Goal: Task Accomplishment & Management: Use online tool/utility

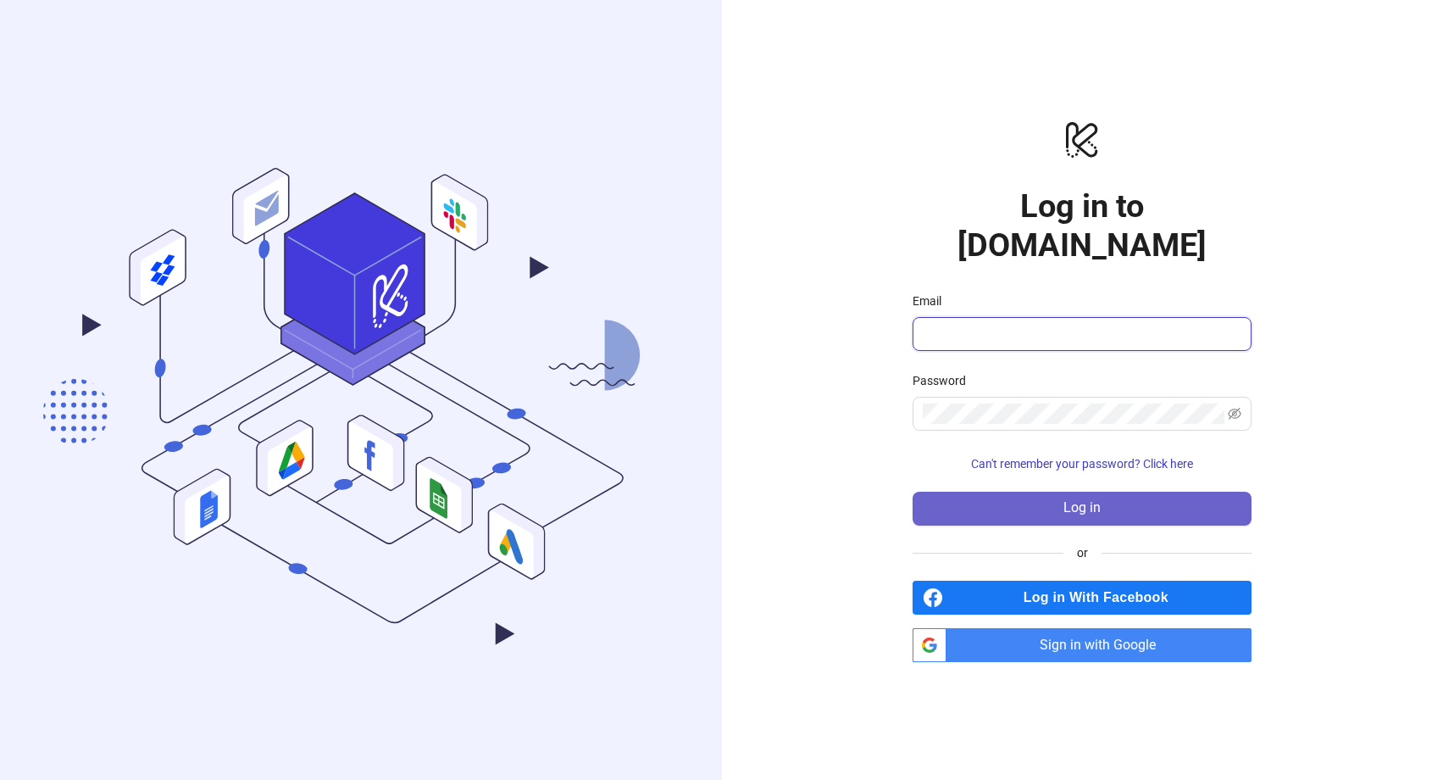
type input "**********"
click at [1091, 500] on span "Log in" at bounding box center [1081, 507] width 37 height 15
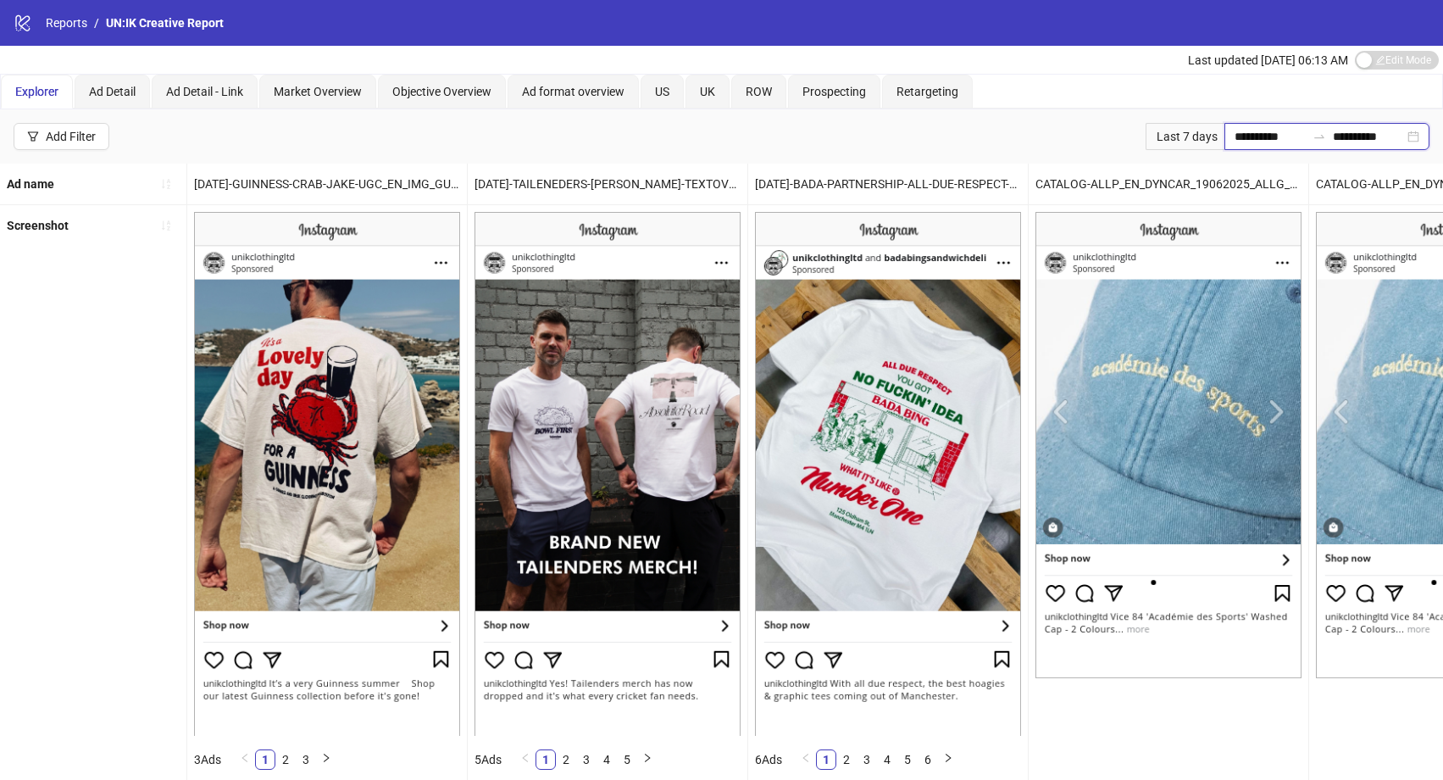
click at [1246, 136] on input "**********" at bounding box center [1270, 136] width 71 height 19
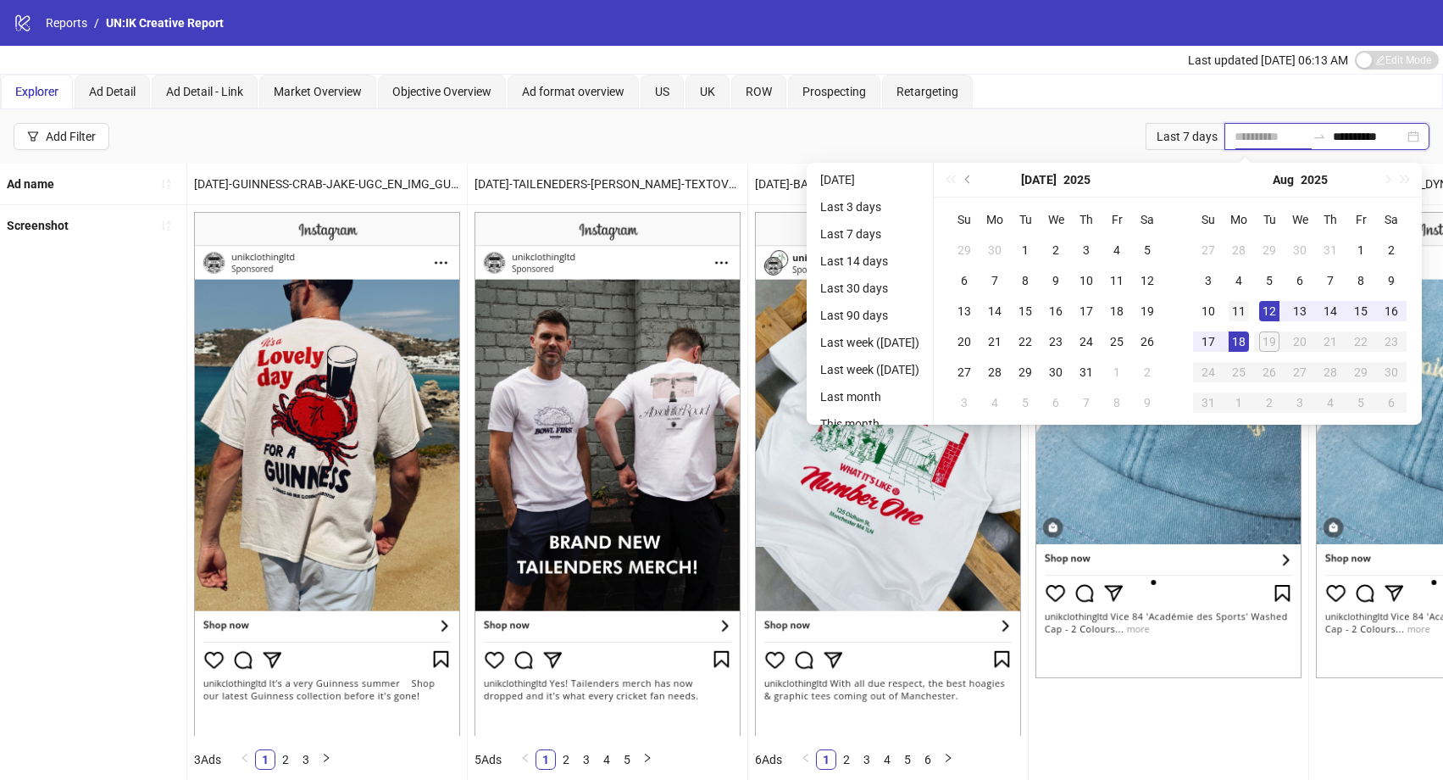
type input "**********"
click at [1249, 313] on div "11" at bounding box center [1239, 311] width 20 height 20
type input "**********"
click at [1217, 344] on div "17" at bounding box center [1208, 341] width 20 height 20
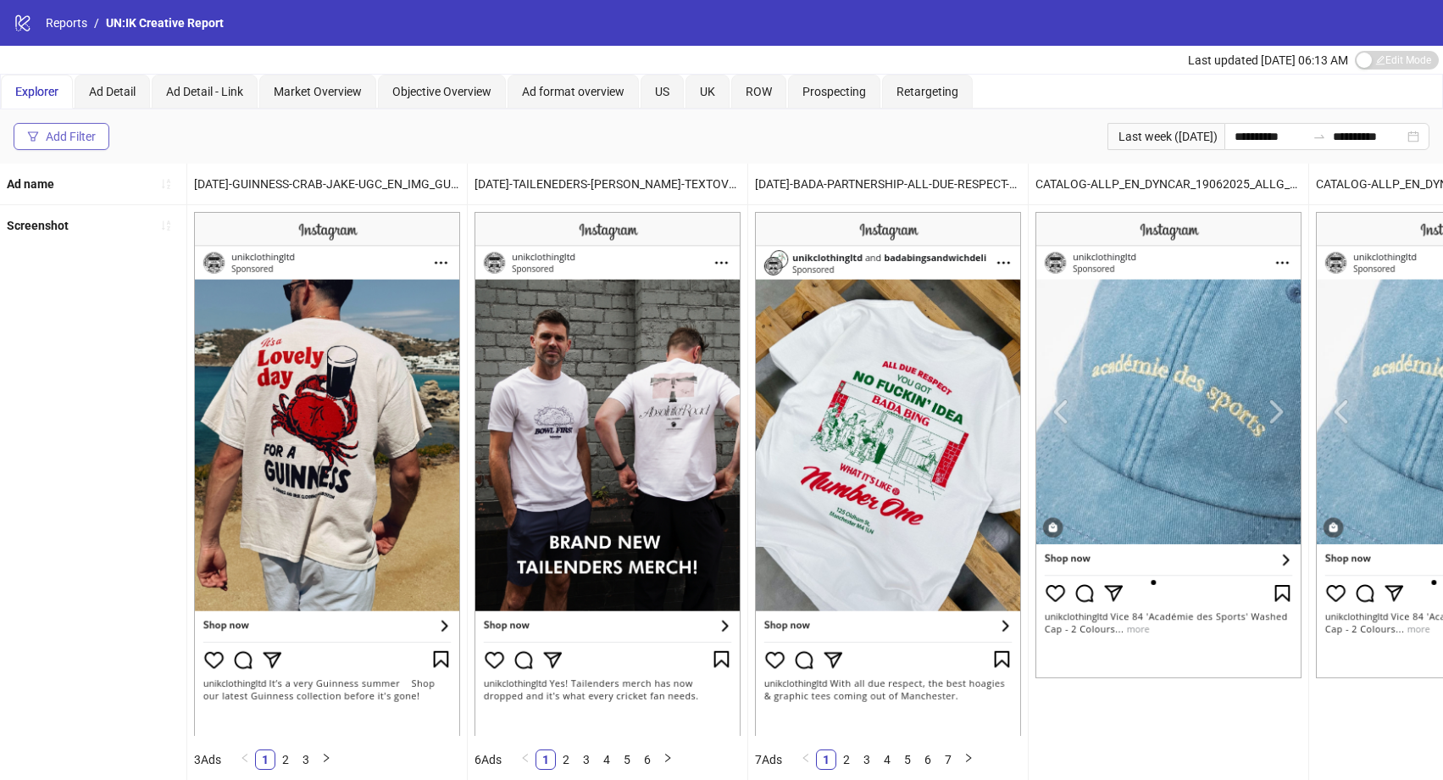
click at [70, 130] on div "Add Filter" at bounding box center [71, 137] width 50 height 14
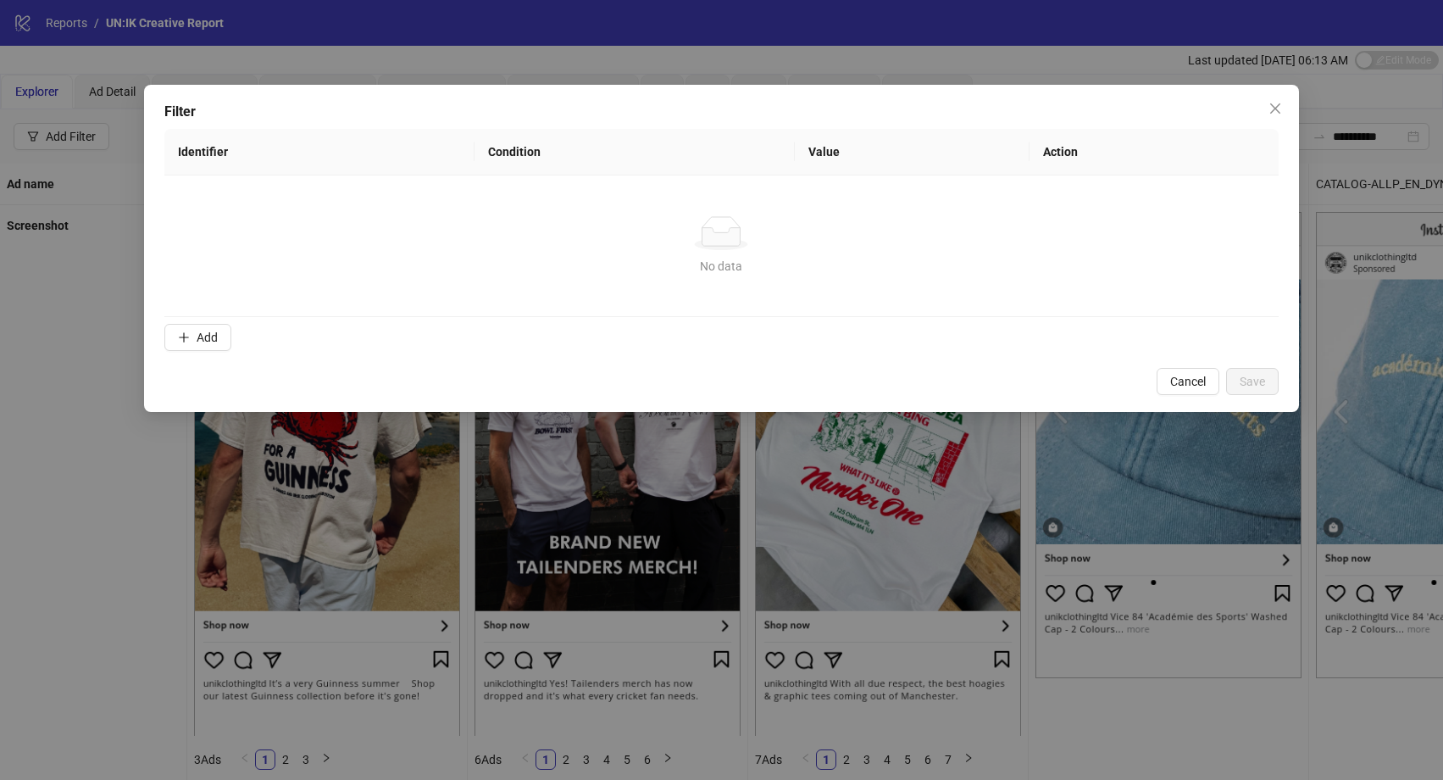
drag, startPoint x: 1201, startPoint y: 384, endPoint x: 1210, endPoint y: 380, distance: 9.9
click at [1201, 384] on span "Cancel" at bounding box center [1188, 382] width 36 height 14
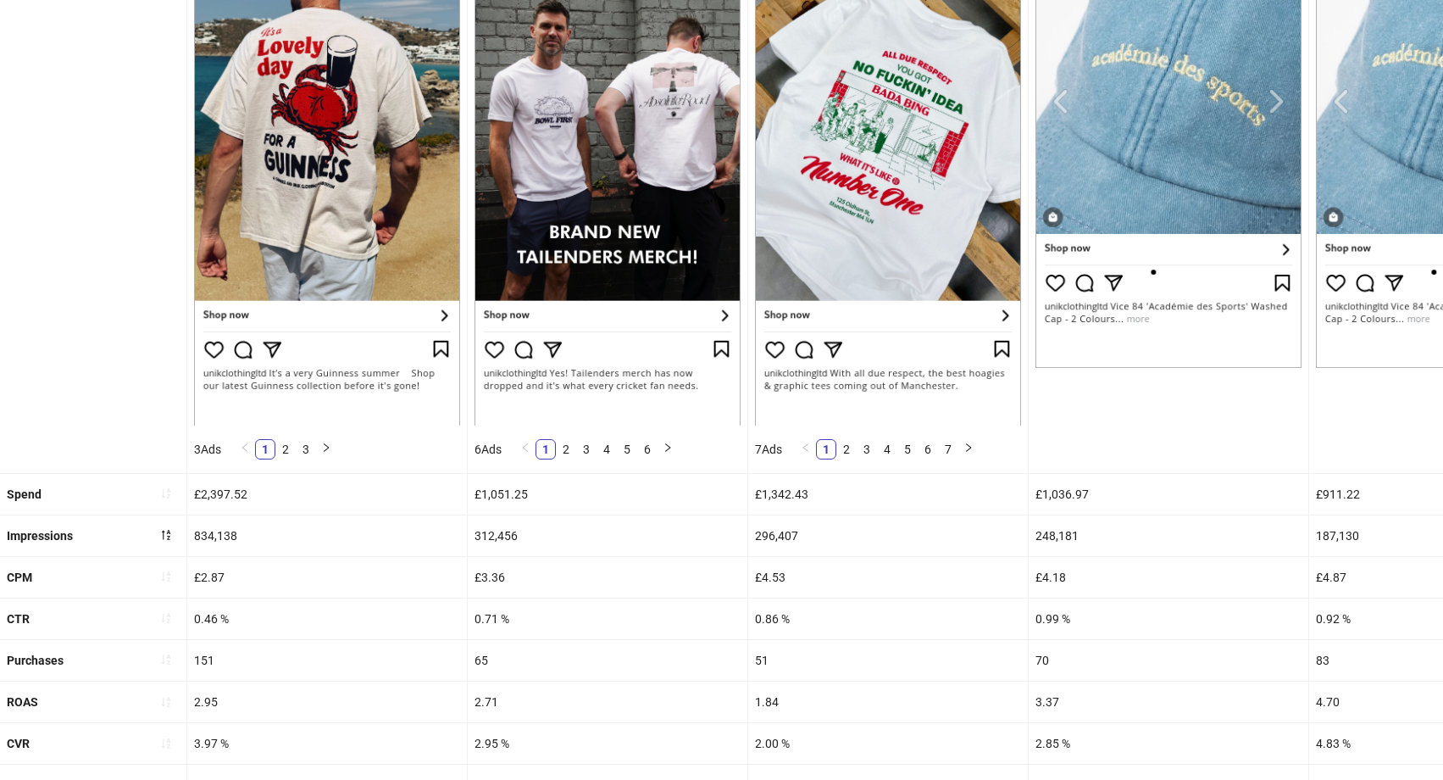
scroll to position [354, 0]
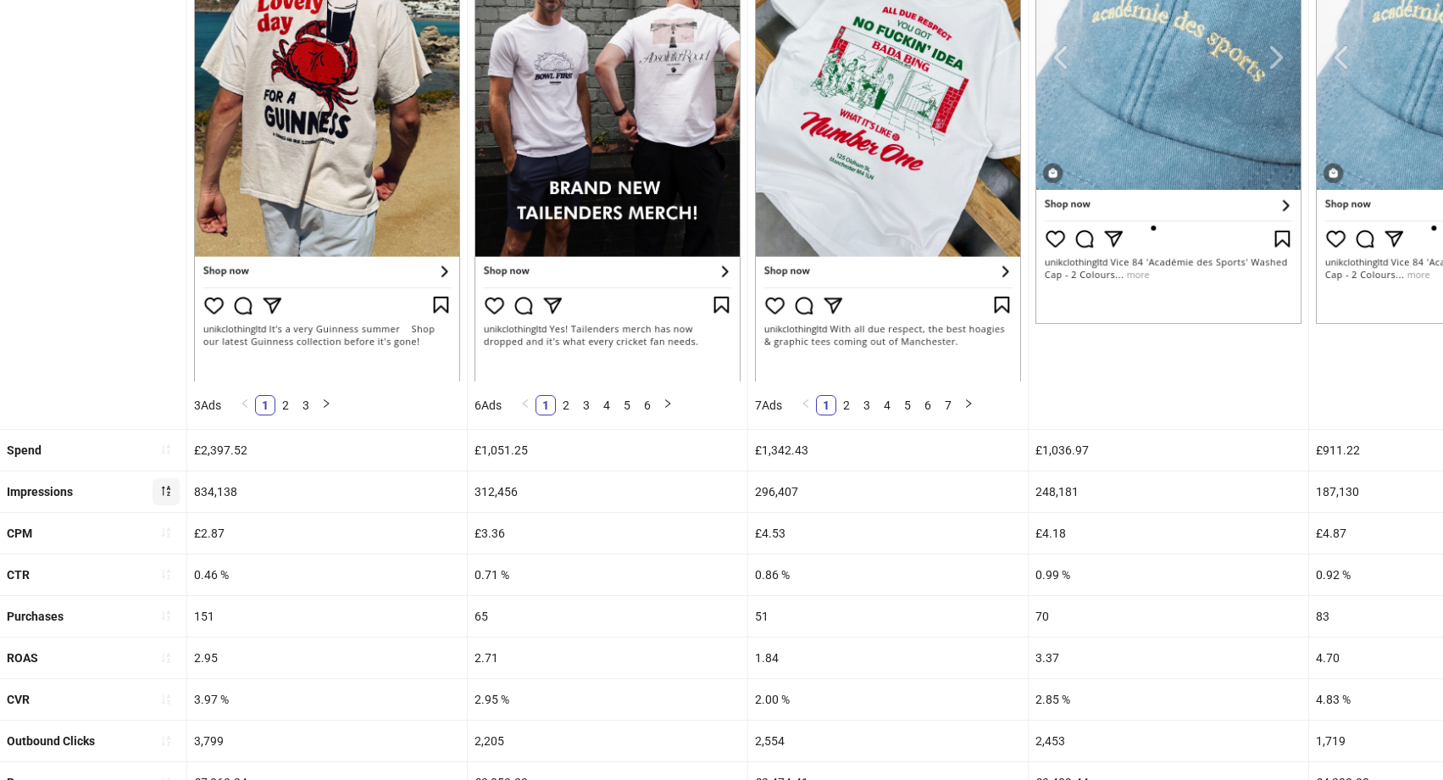
click at [167, 491] on icon "sort-descending" at bounding box center [166, 491] width 12 height 12
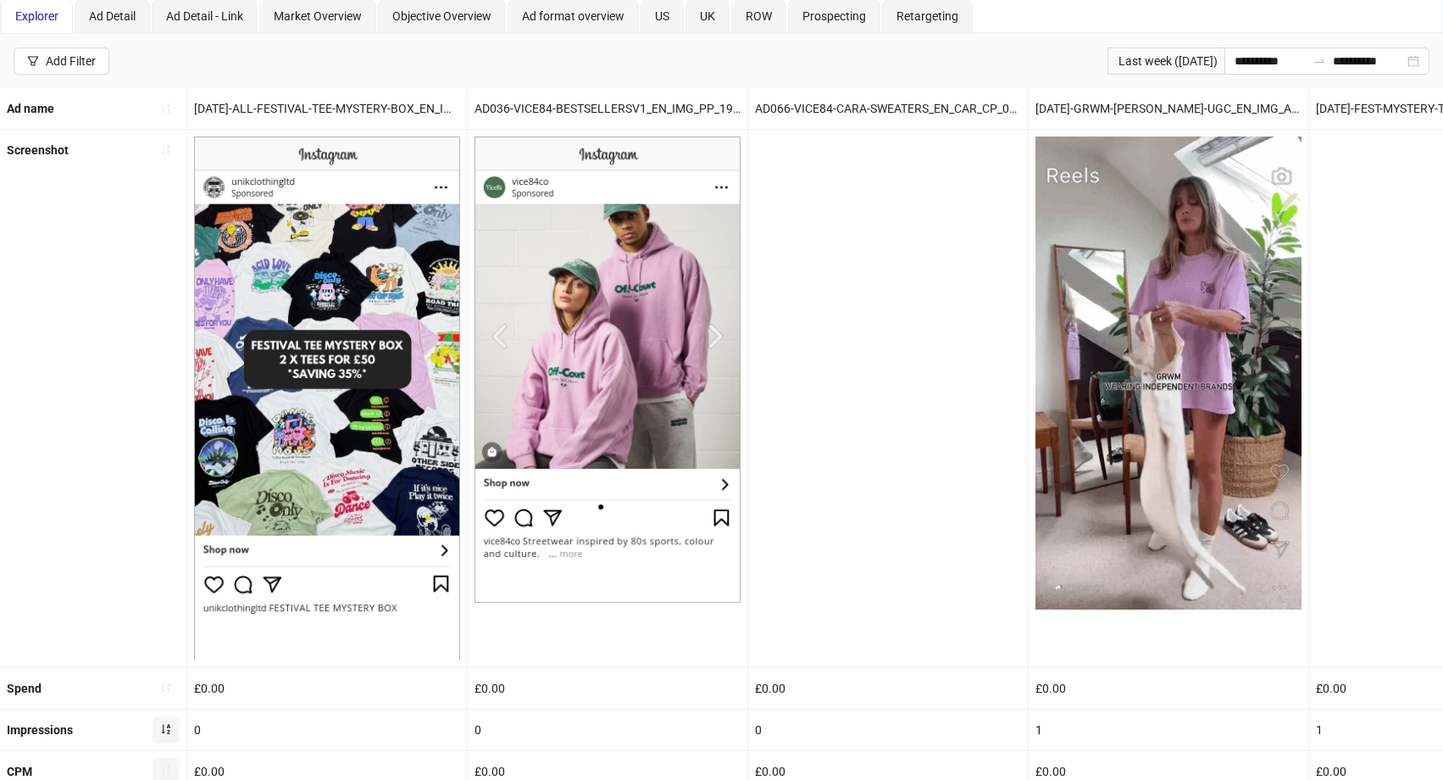
scroll to position [355, 0]
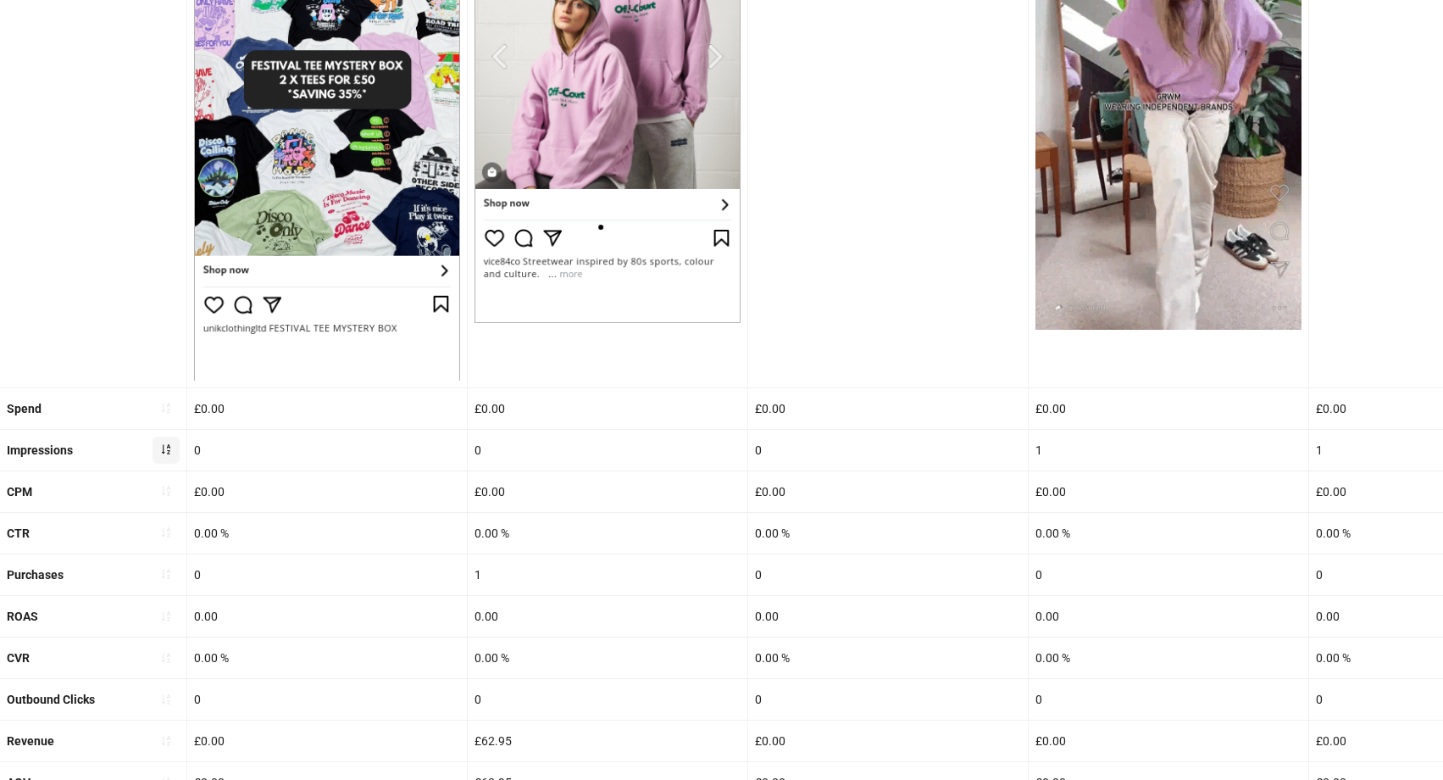
click at [169, 454] on span "button" at bounding box center [166, 450] width 12 height 14
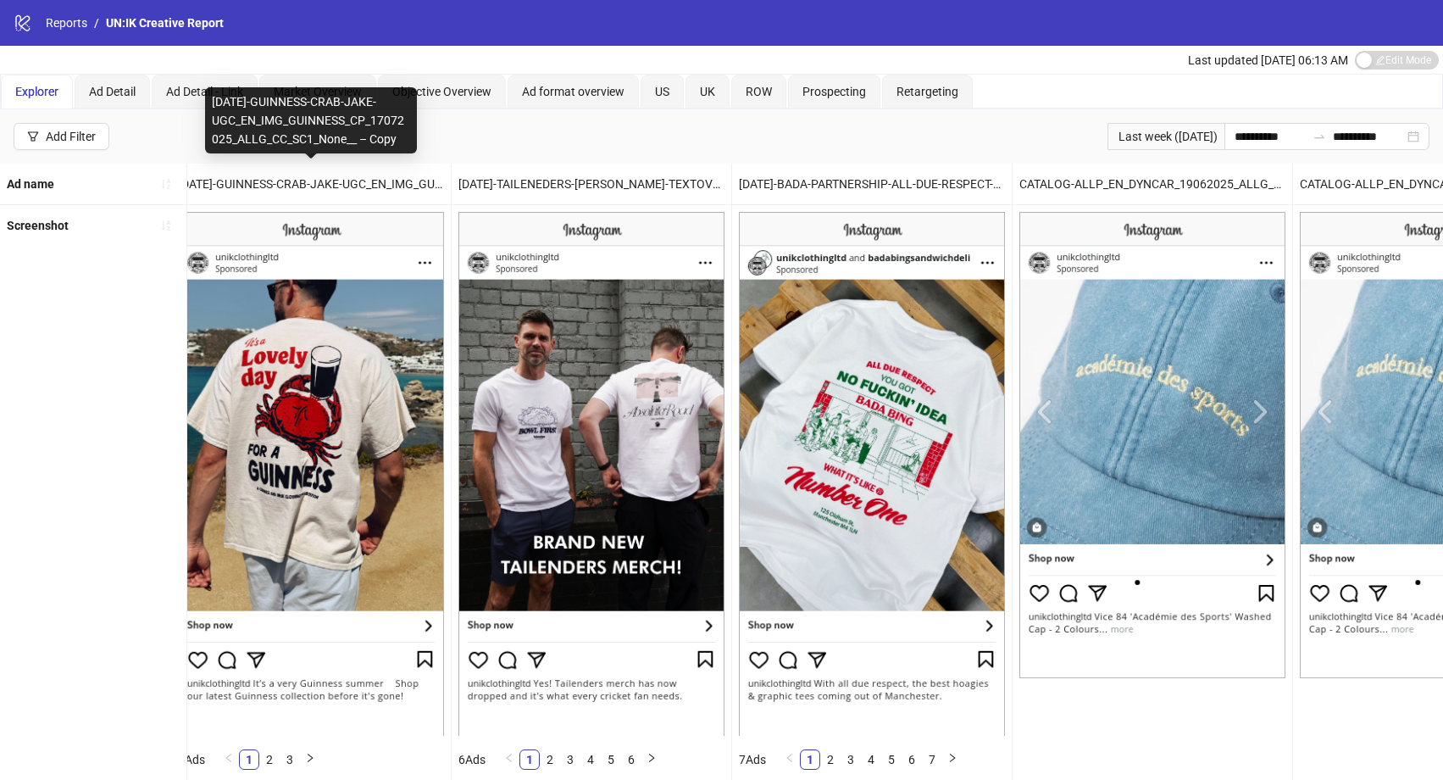
scroll to position [0, 13]
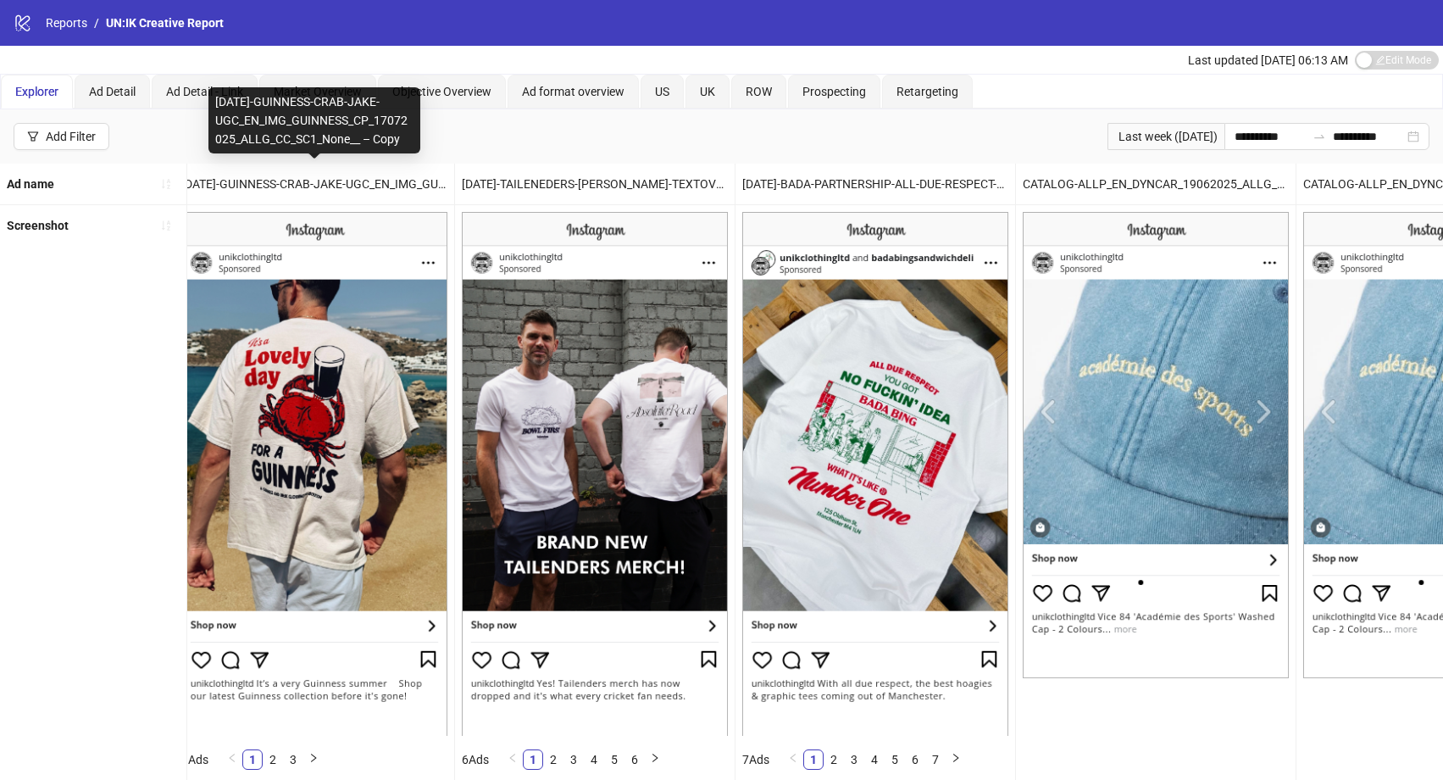
click at [386, 139] on div "[DATE]-GUINNESS-CRAB-JAKE-UGC_EN_IMG_GUINNESS_CP_17072025_ALLG_CC_SC1_None__ – …" at bounding box center [314, 120] width 212 height 66
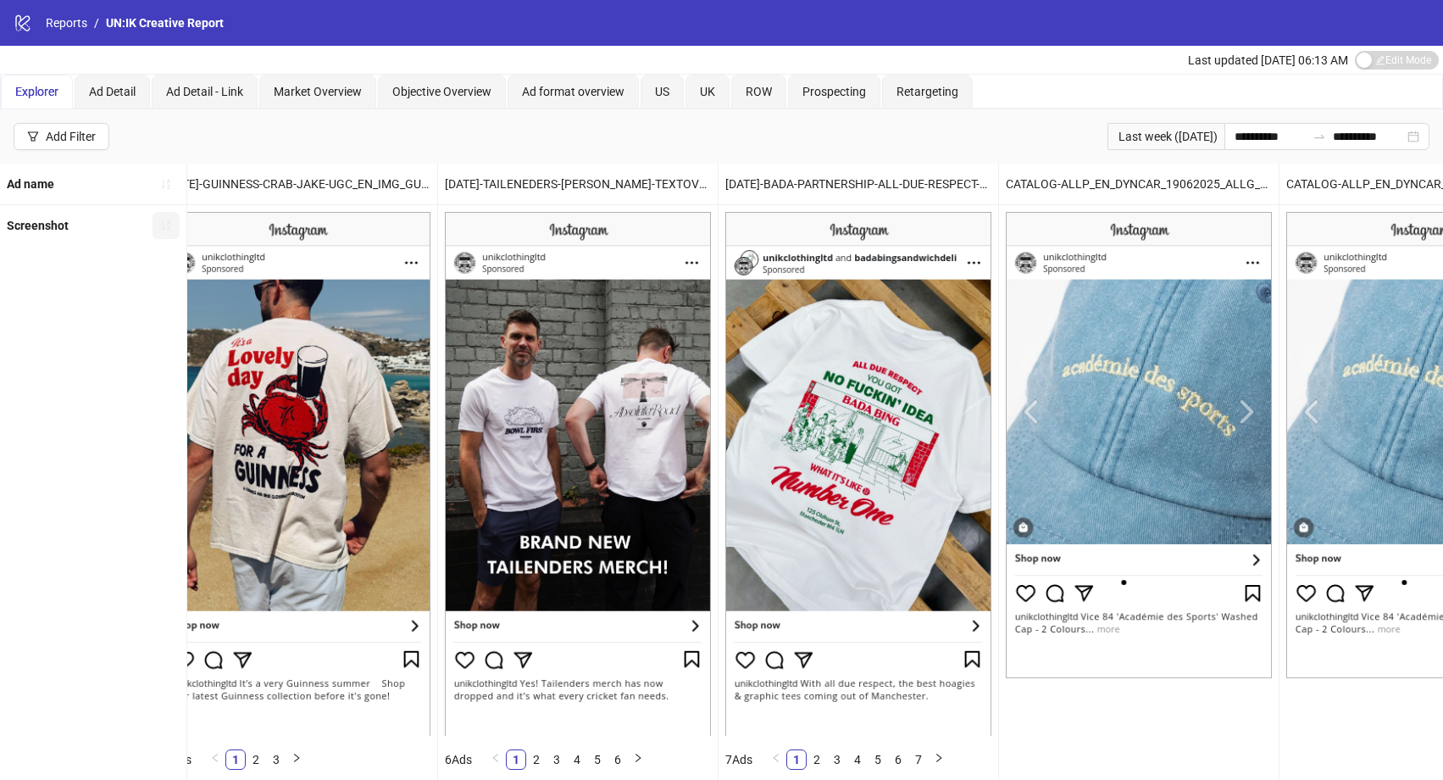
scroll to position [2, 0]
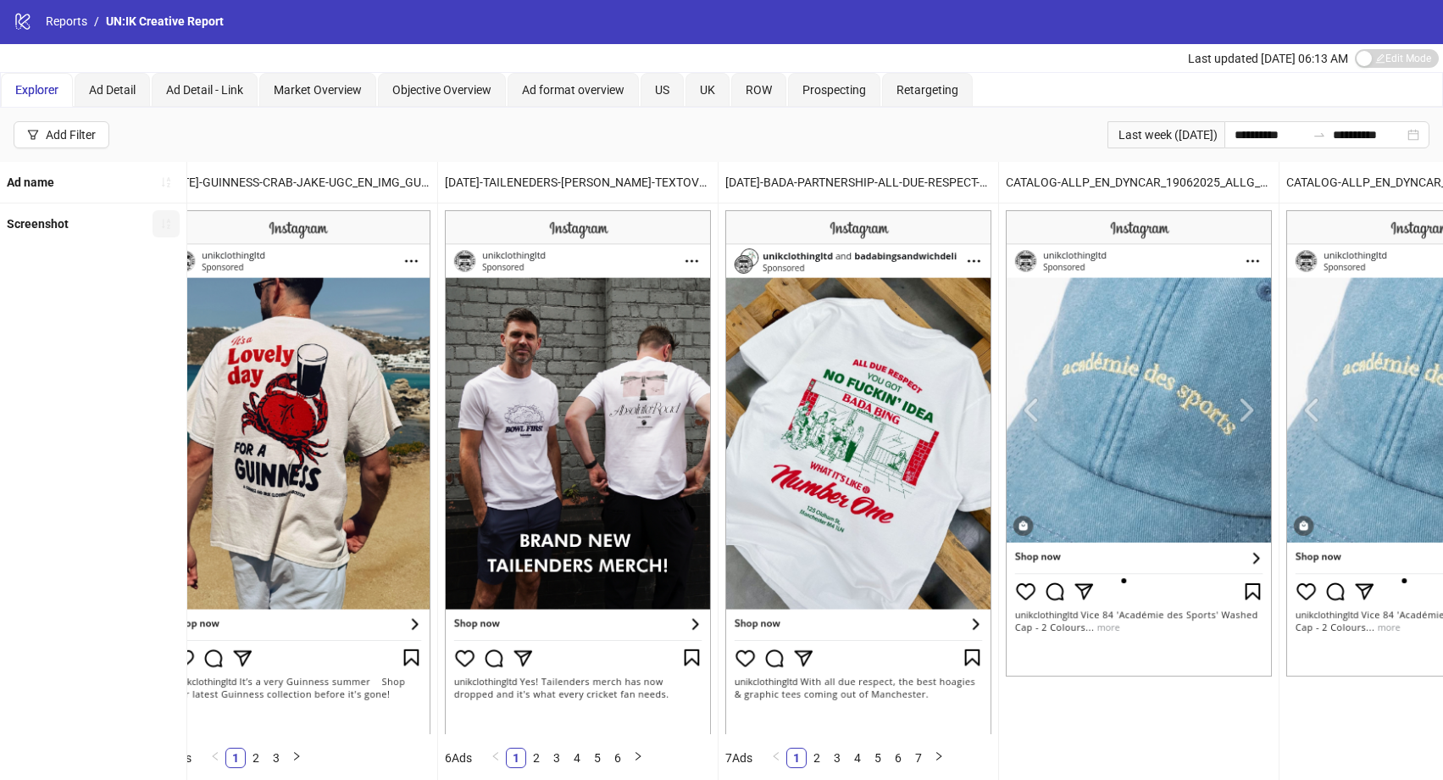
click at [168, 226] on icon "sort-ascending" at bounding box center [166, 224] width 12 height 12
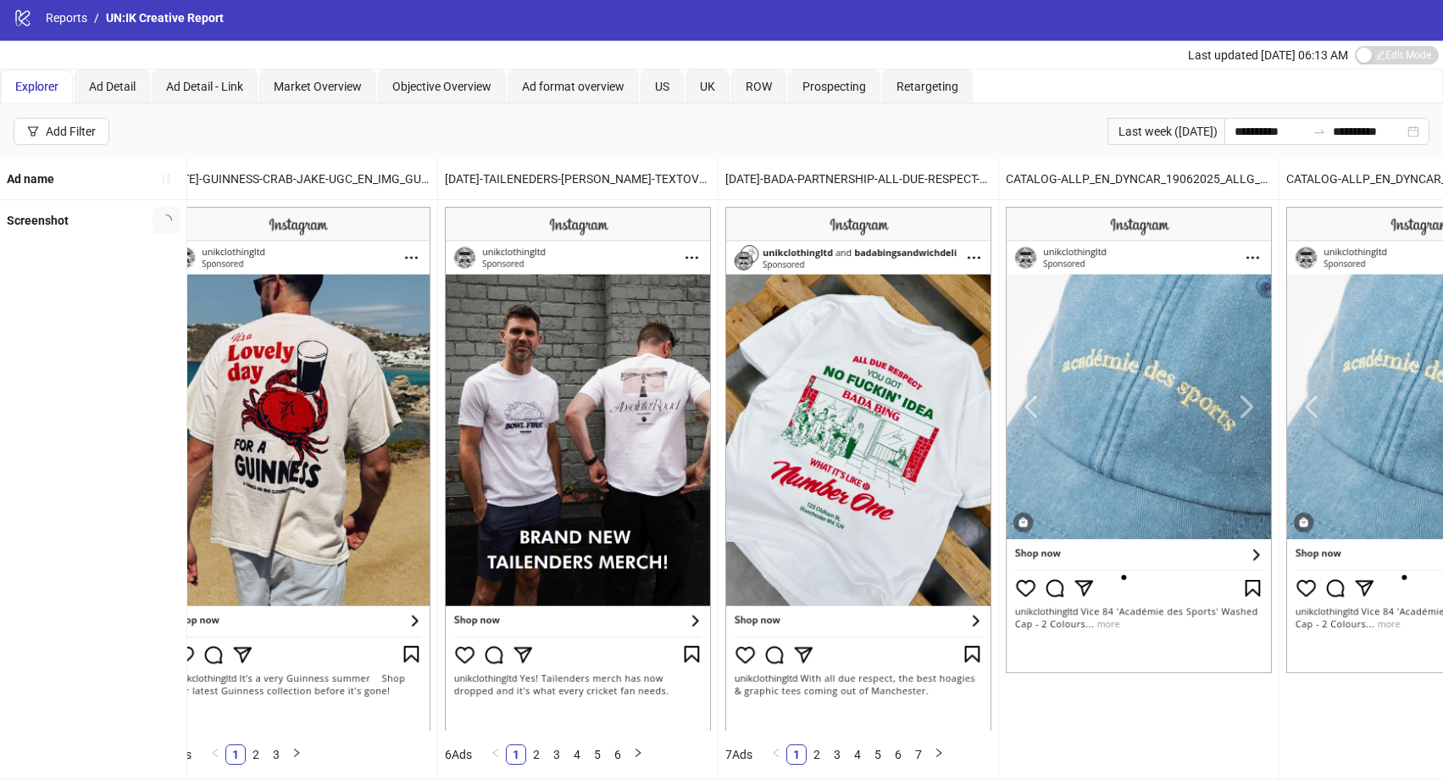
scroll to position [3, 0]
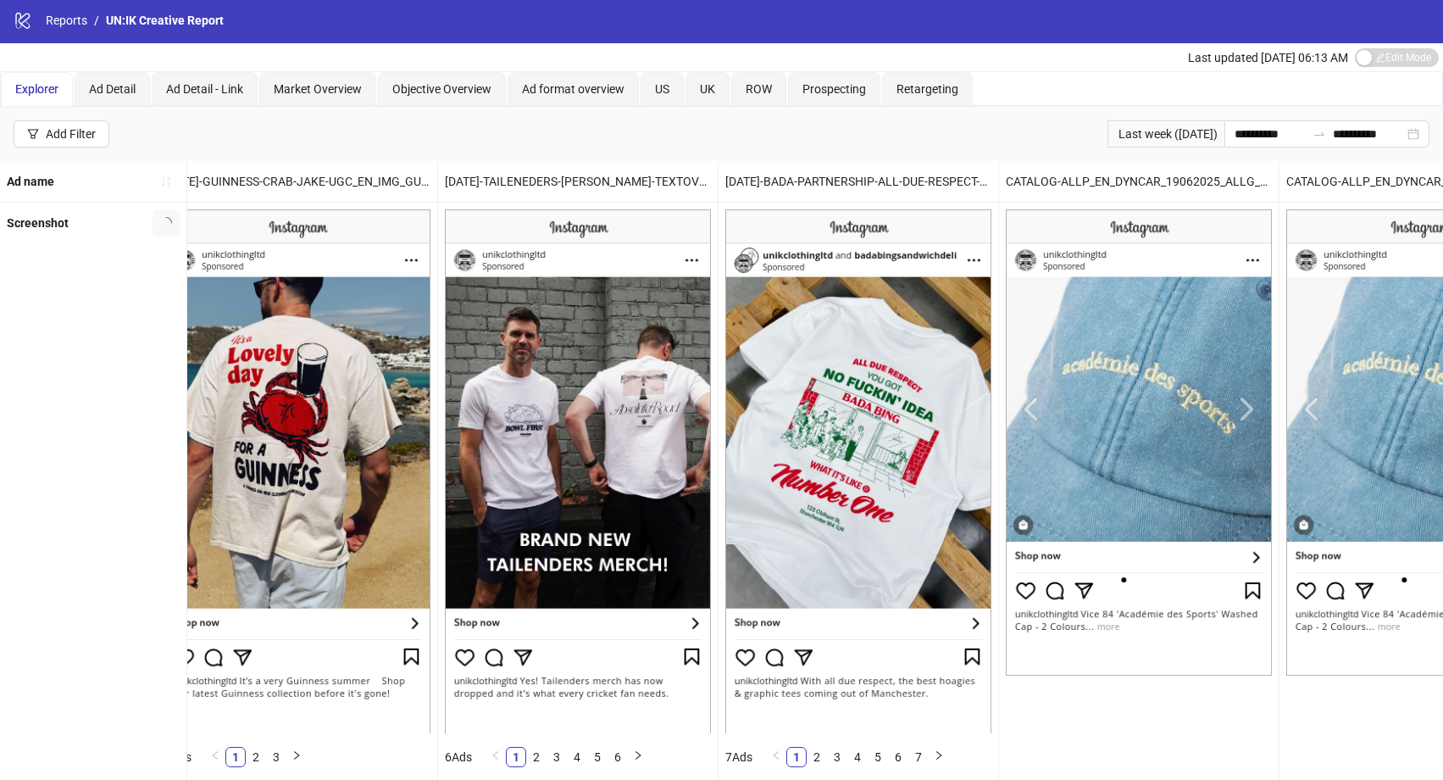
click at [158, 224] on button "button" at bounding box center [166, 222] width 27 height 27
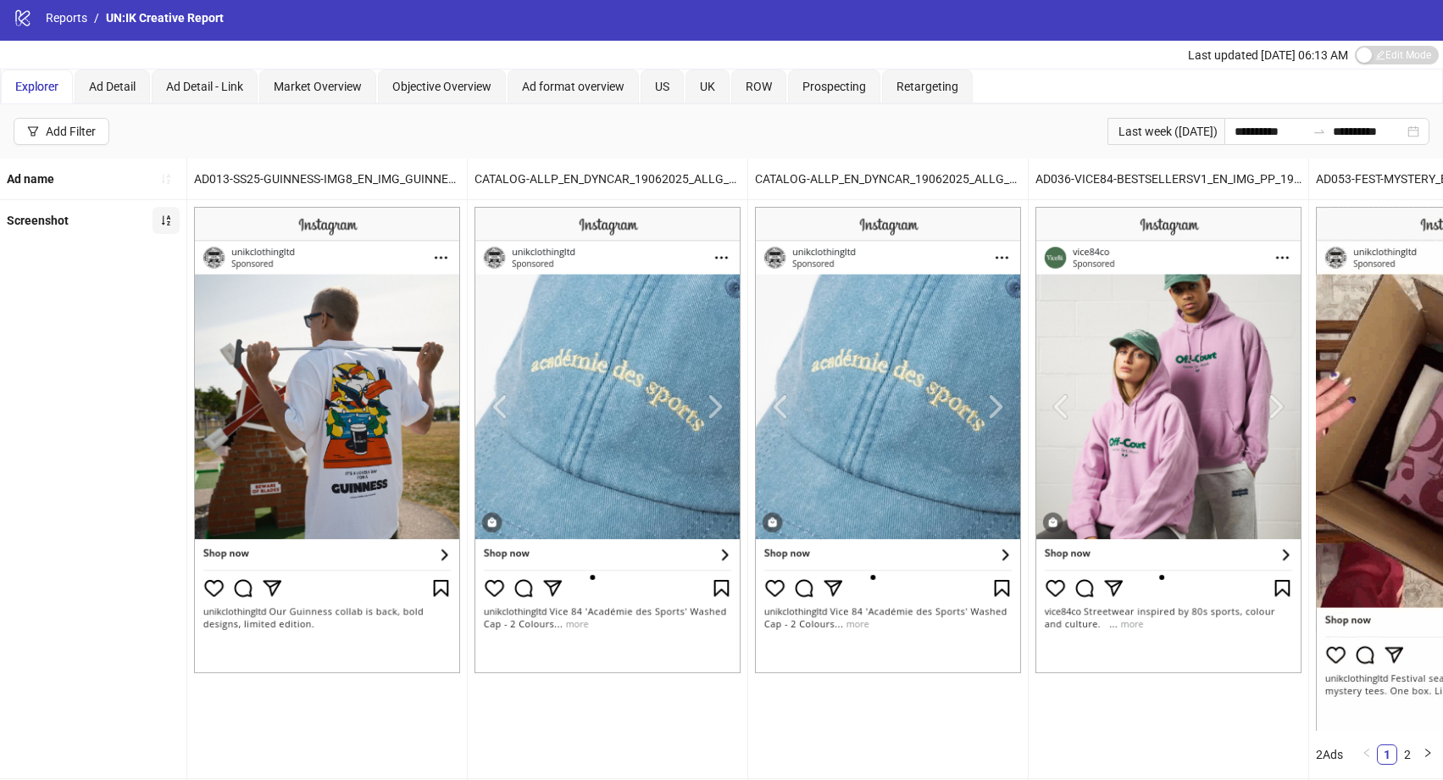
click at [160, 224] on button "button" at bounding box center [166, 220] width 27 height 27
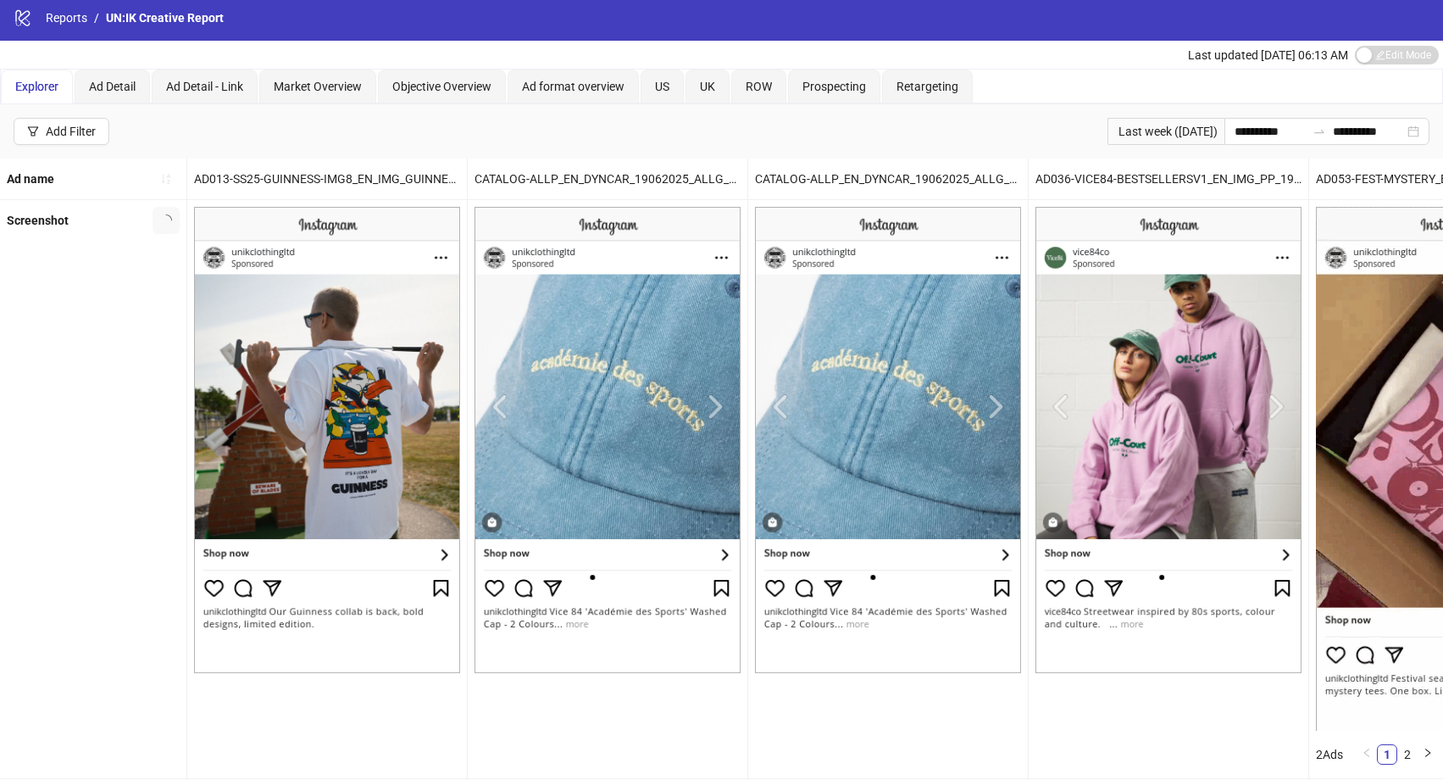
scroll to position [10, 0]
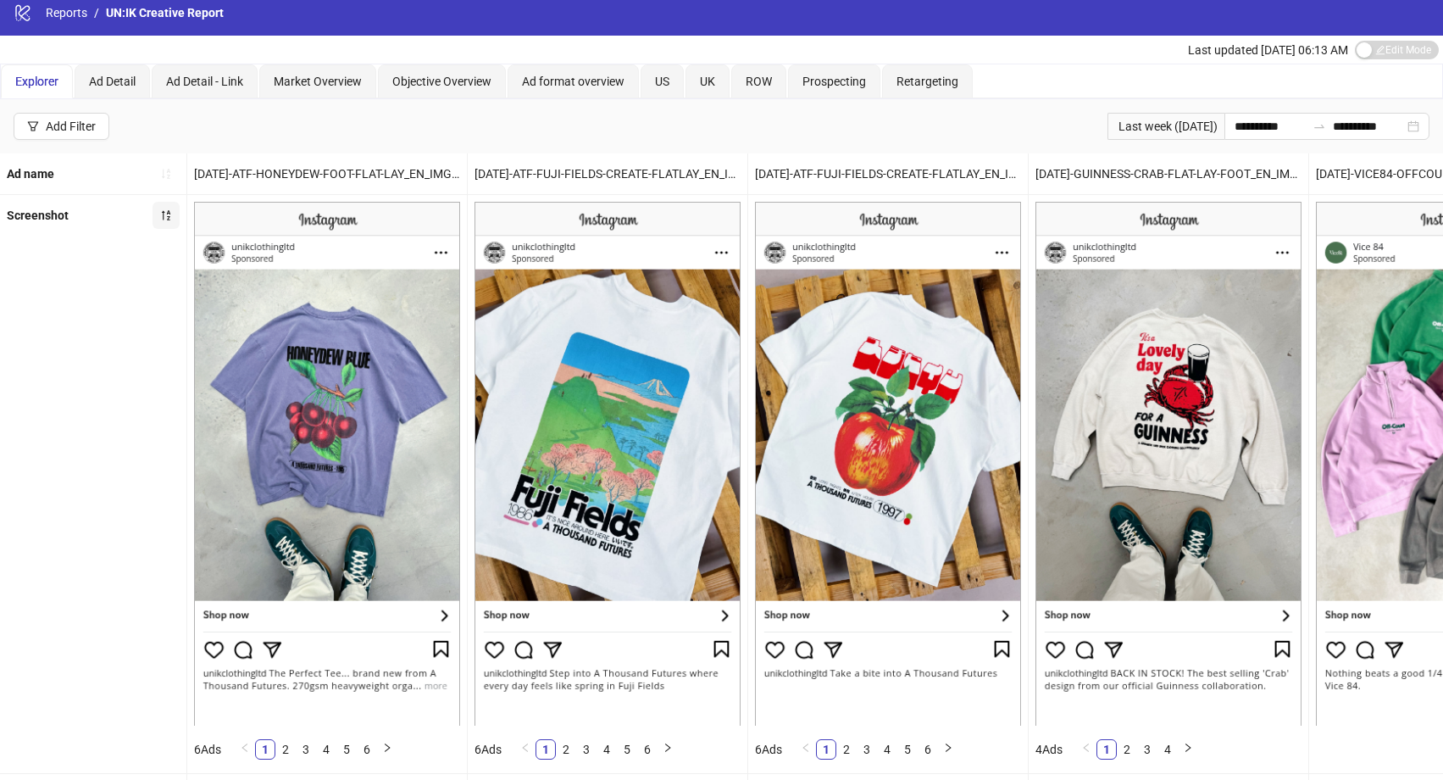
click at [169, 215] on icon "sort-descending" at bounding box center [166, 215] width 8 height 10
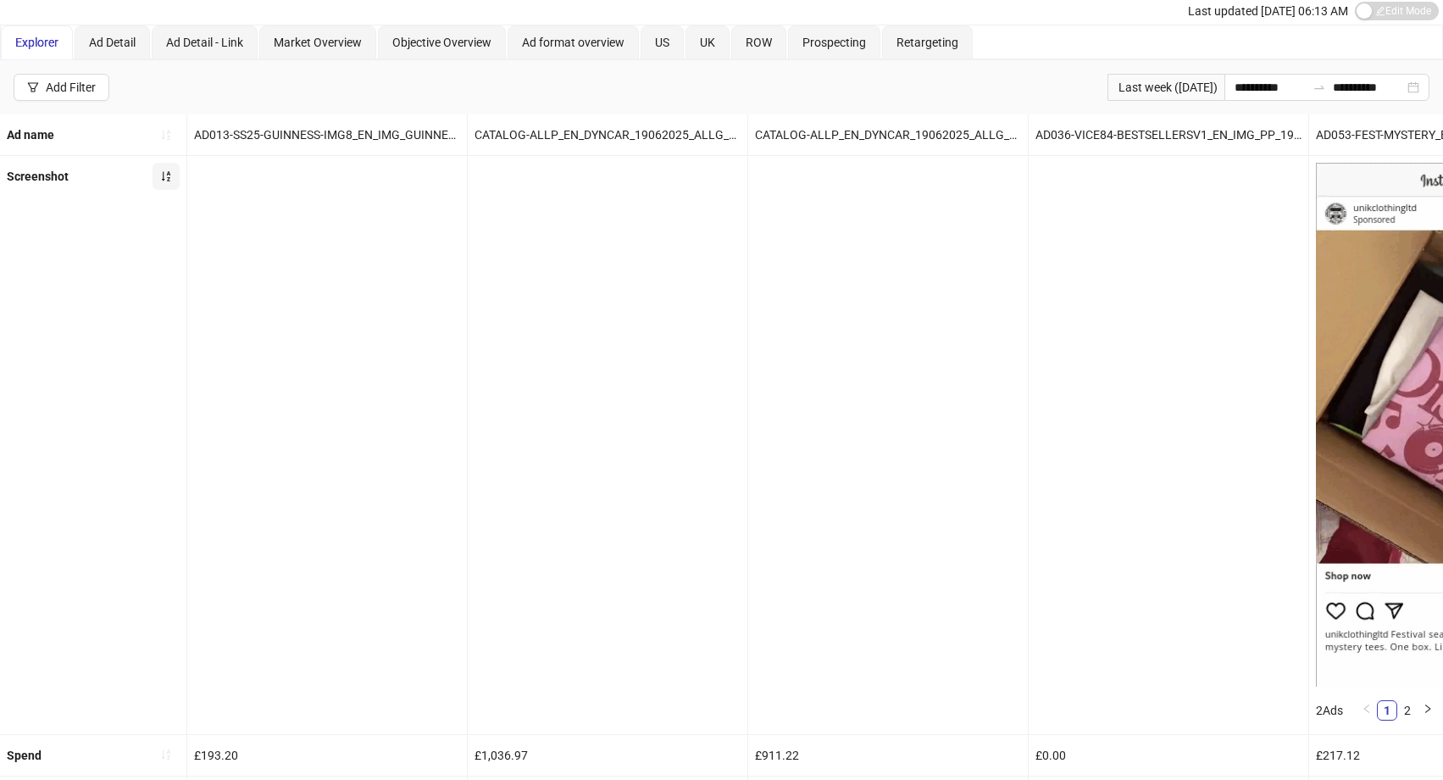
scroll to position [0, 0]
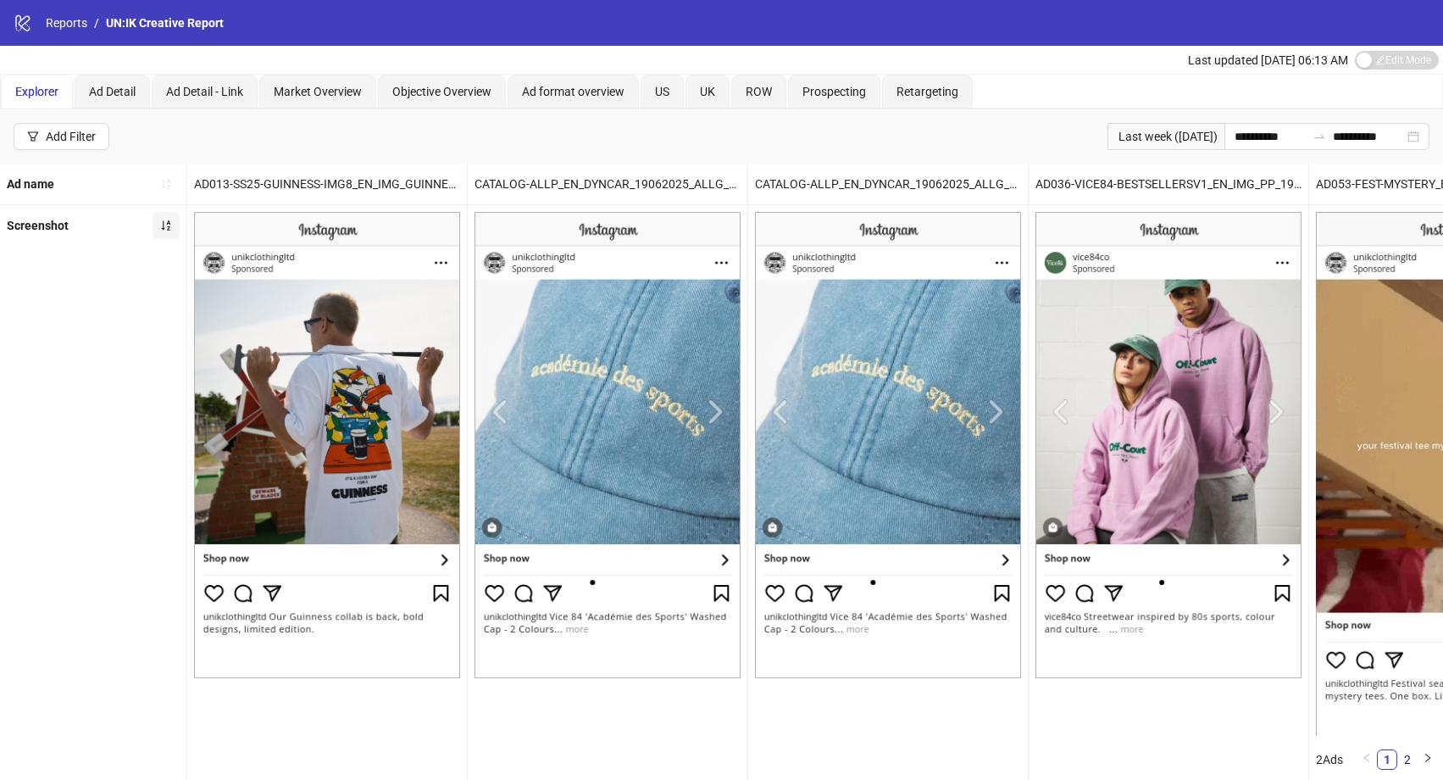
click at [163, 223] on icon "sort-ascending" at bounding box center [166, 225] width 8 height 10
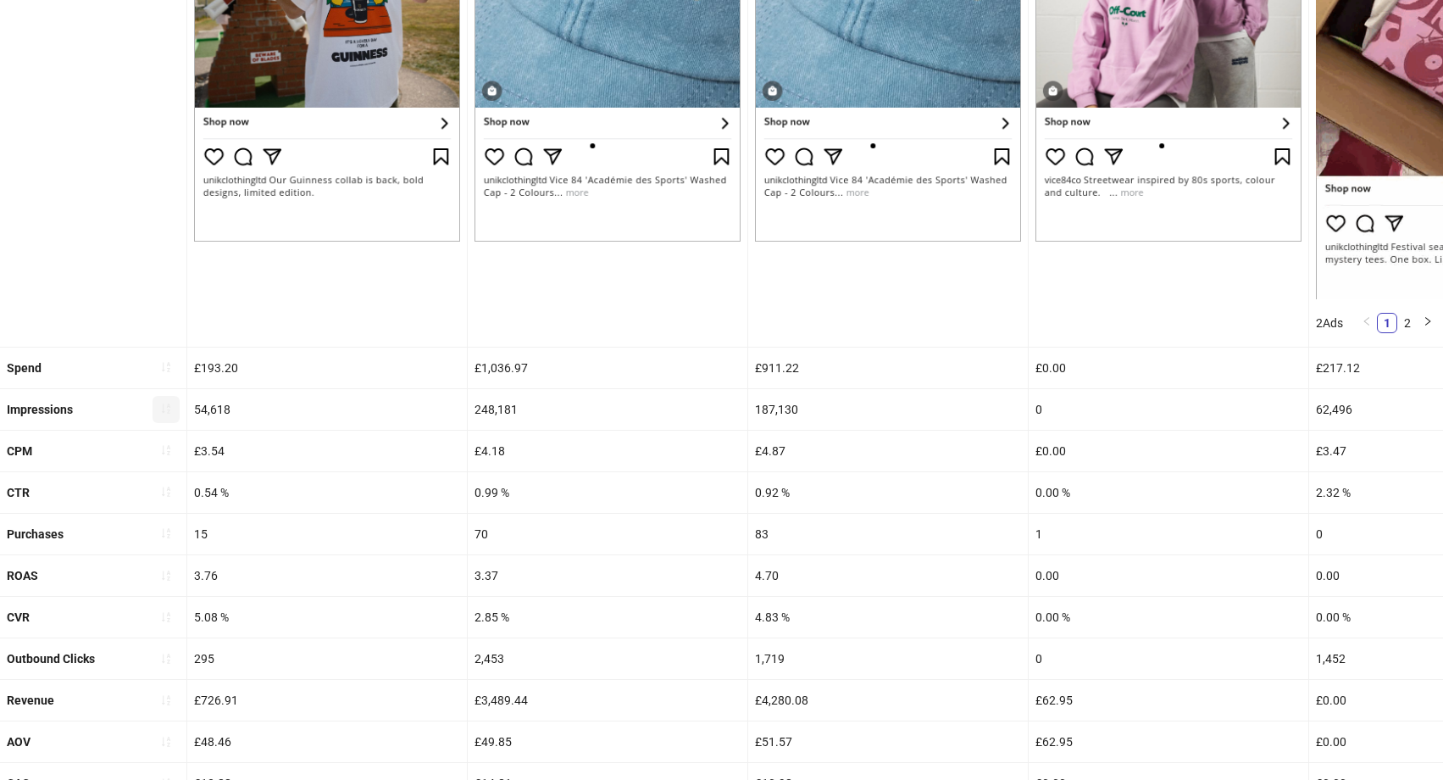
scroll to position [442, 0]
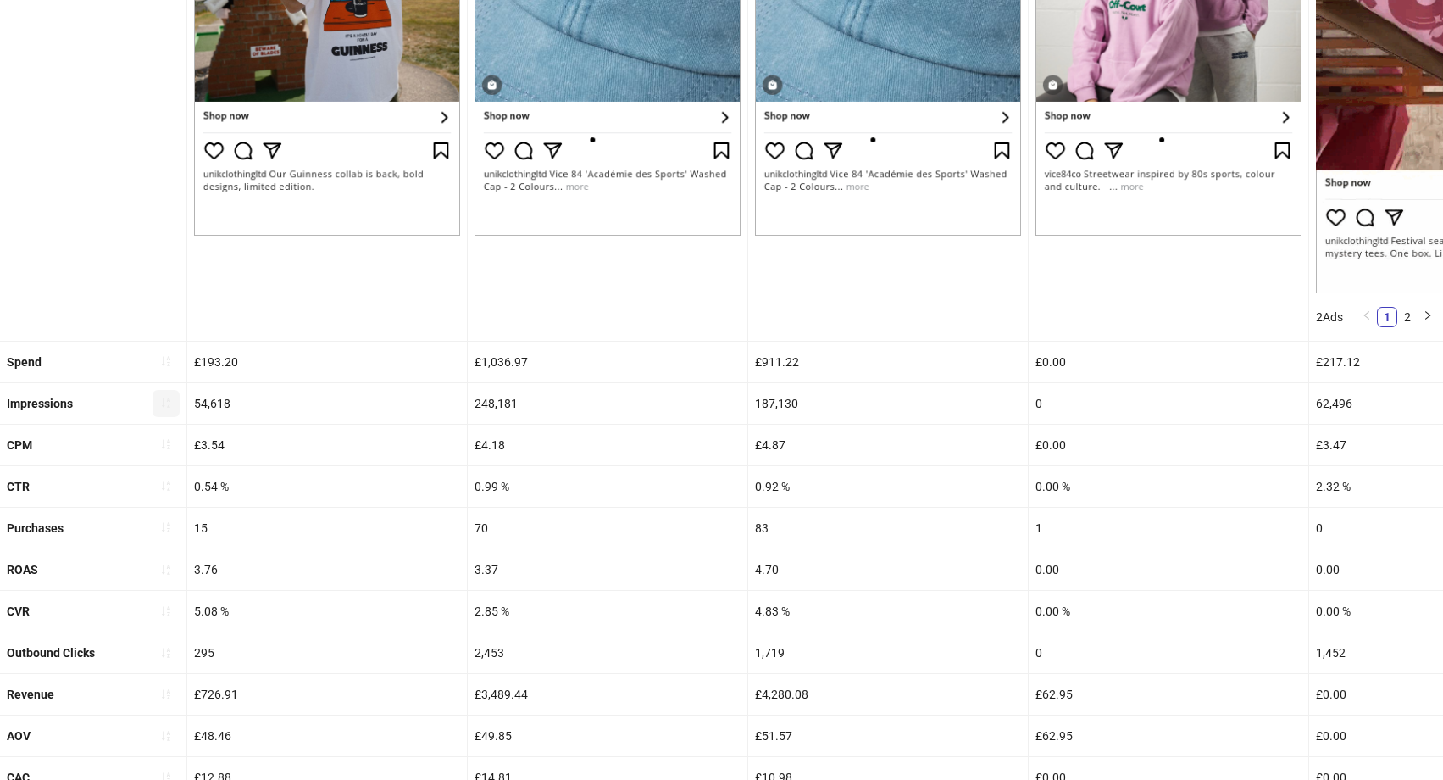
click at [168, 404] on icon "sort-ascending" at bounding box center [166, 403] width 8 height 10
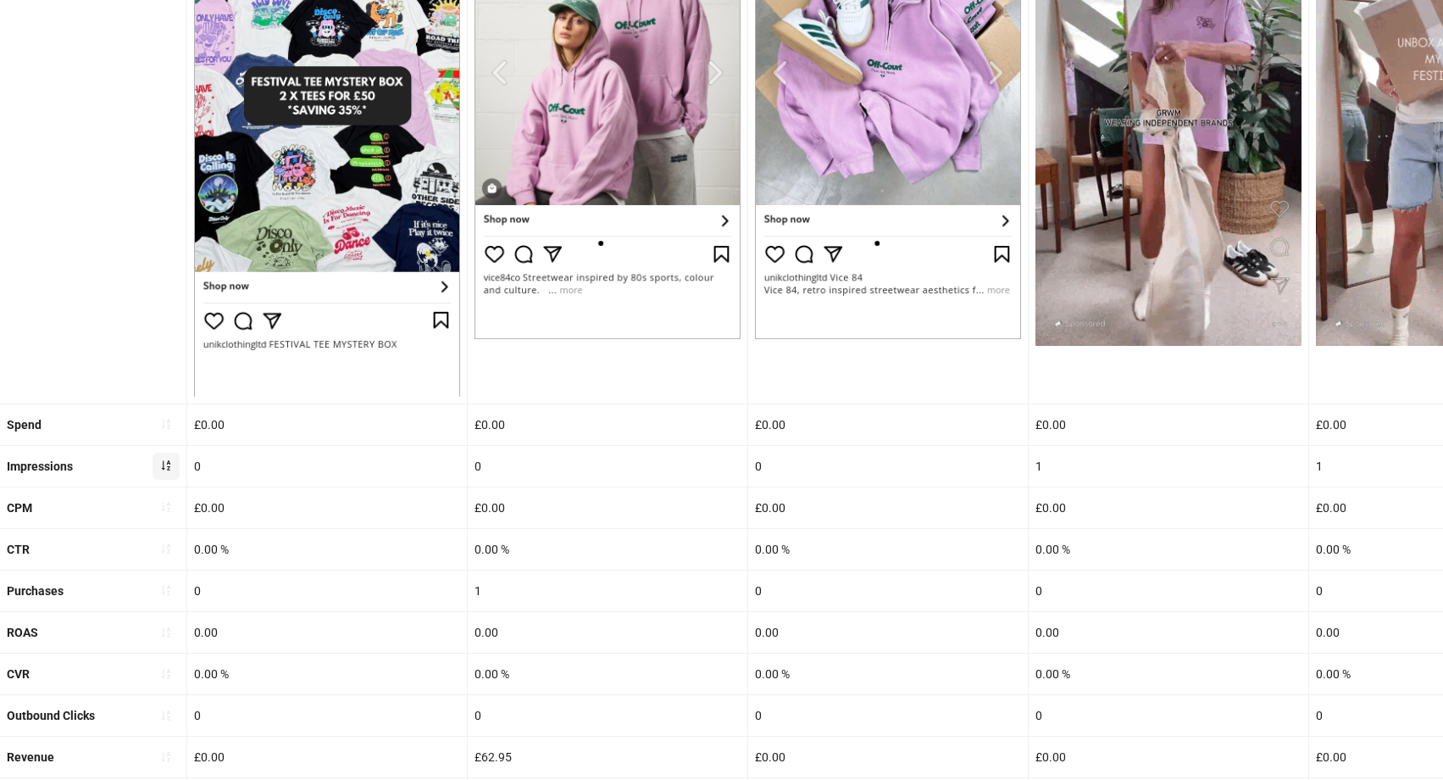
scroll to position [0, 1]
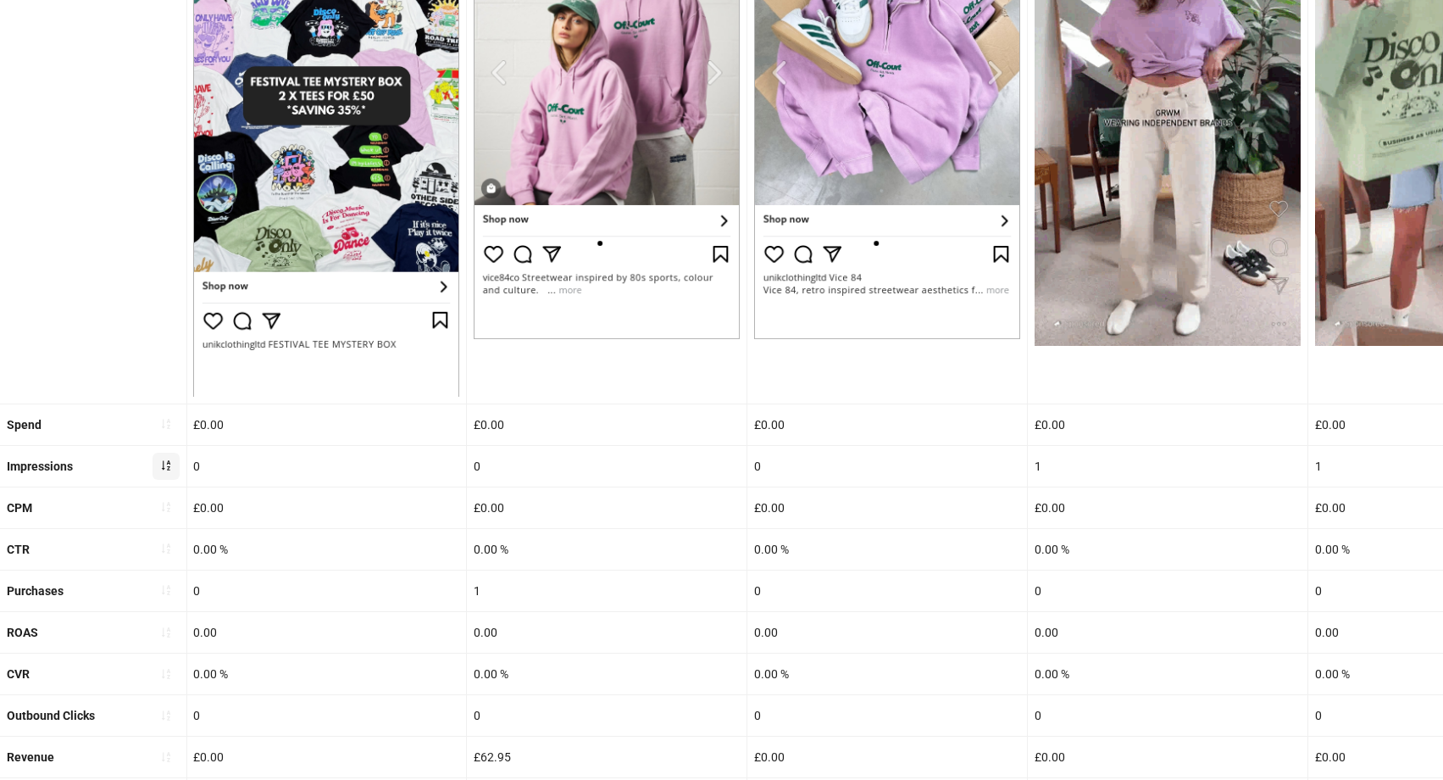
click at [164, 465] on icon "sort-ascending" at bounding box center [166, 465] width 12 height 12
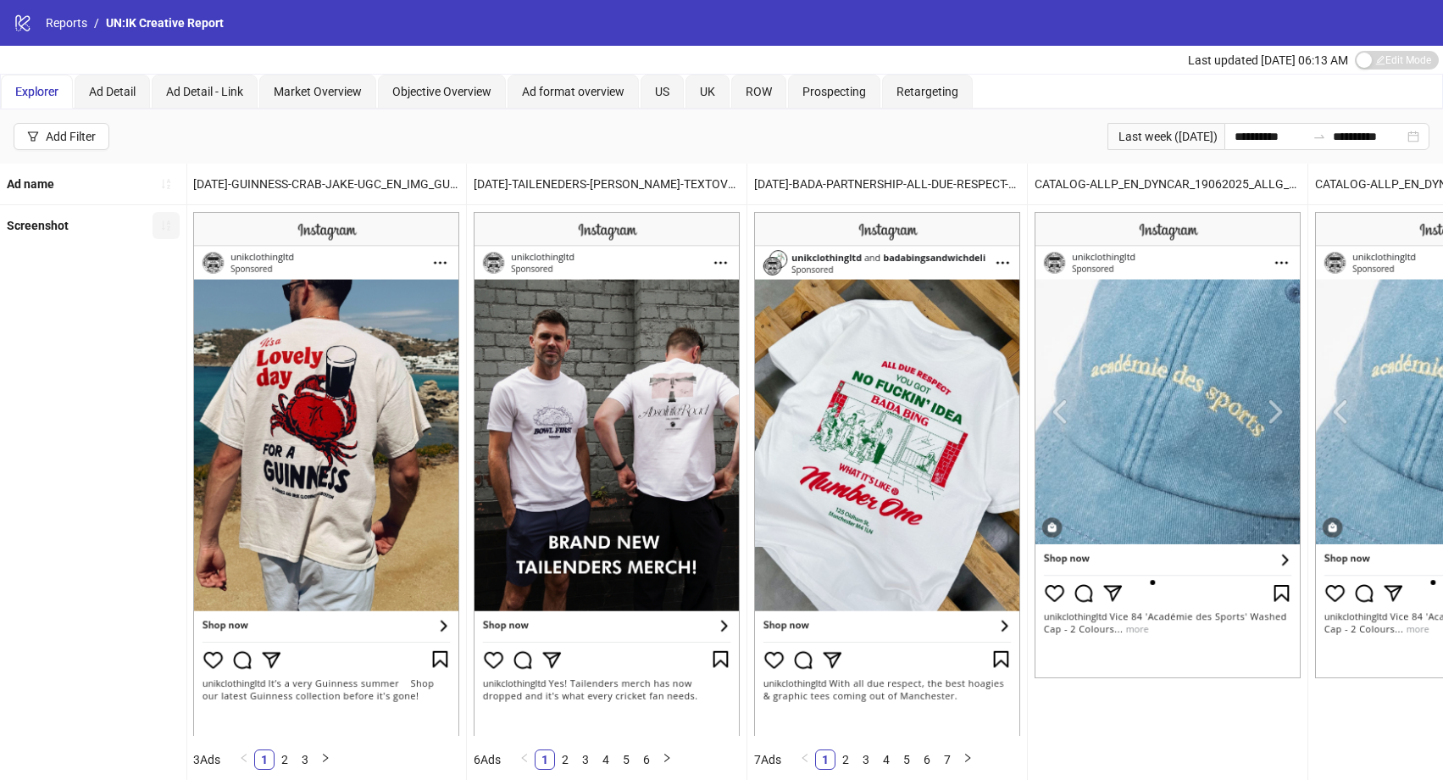
scroll to position [8, 0]
